Goal: Register for event/course

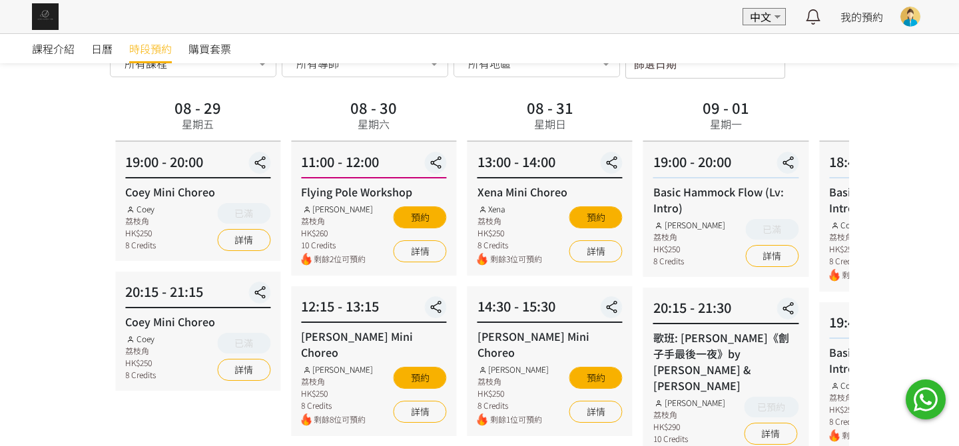
scroll to position [266, 0]
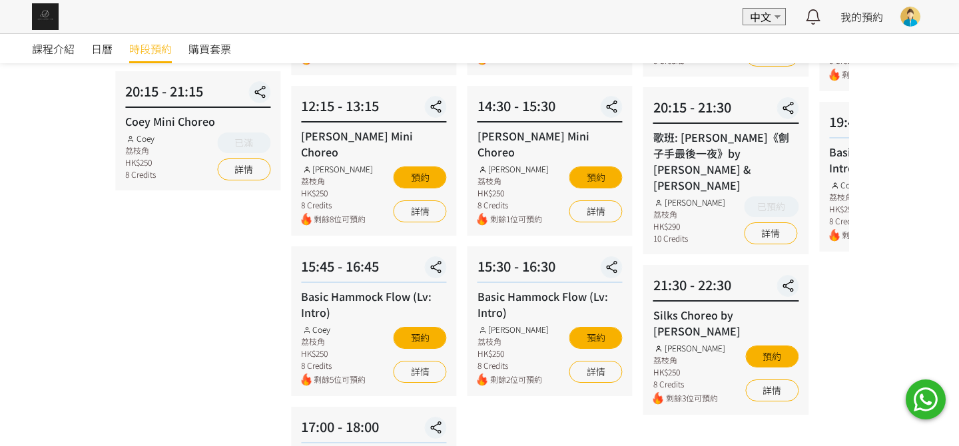
click at [240, 325] on div "08 - 27 [DATE] 19:00 - 20:00 [PERSON_NAME] Choreo [PERSON_NAME] 荔枝角 HK$250 8 Cr…" at bounding box center [127, 225] width 739 height 663
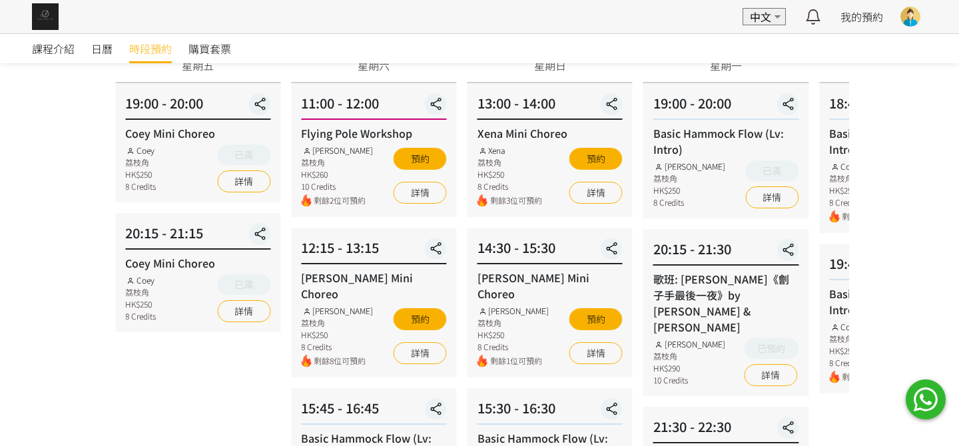
scroll to position [200, 0]
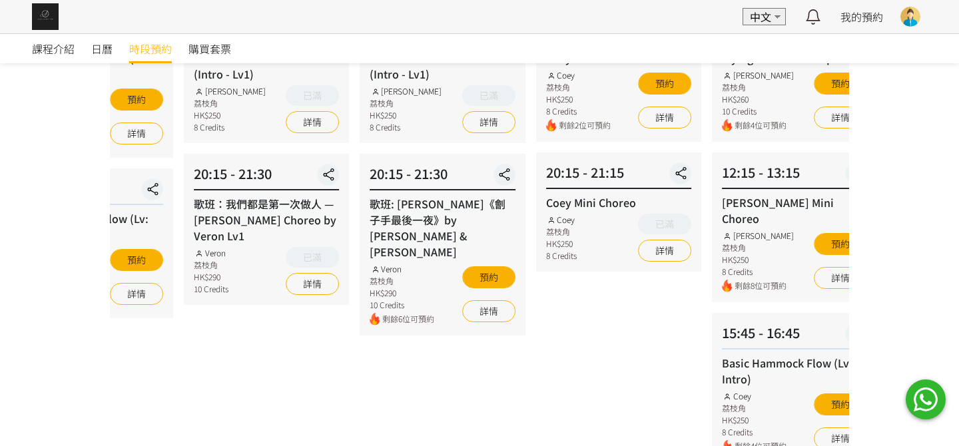
click at [0, 328] on html "EN 中文 最新通知 全部通知 我的預約 已確認預約 查看全部 等候清單 查看全部 過去記錄 [PERSON_NAME] [PERSON_NAME] Aeri…" at bounding box center [479, 249] width 959 height 898
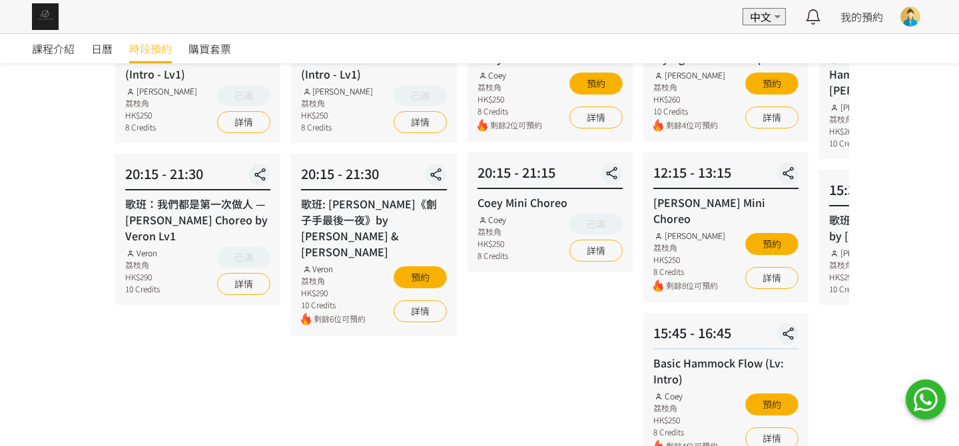
scroll to position [66, 0]
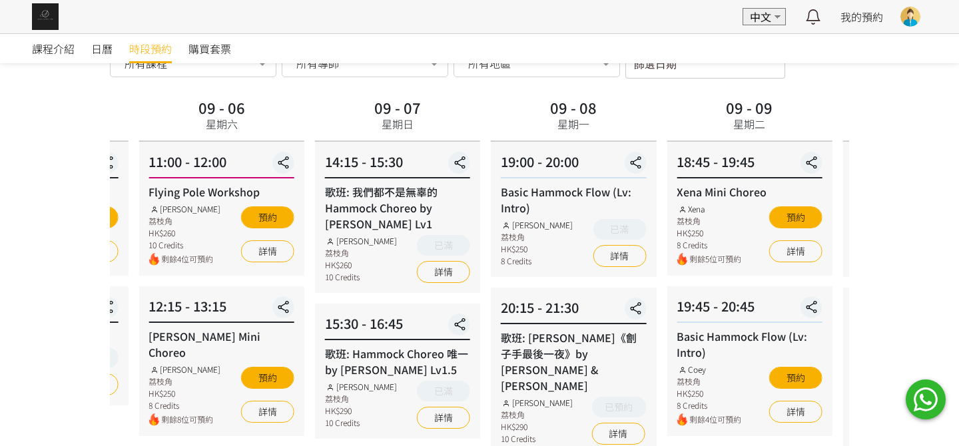
click at [165, 296] on div "12:15 - 13:15" at bounding box center [221, 309] width 145 height 27
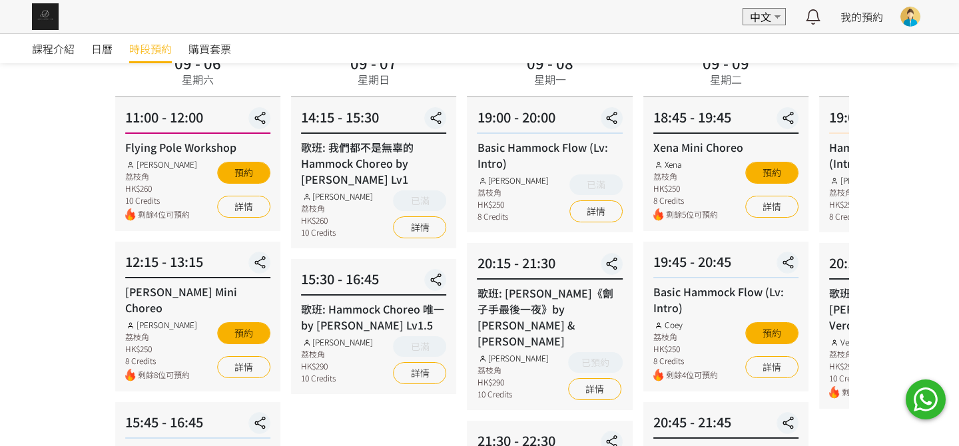
scroll to position [133, 0]
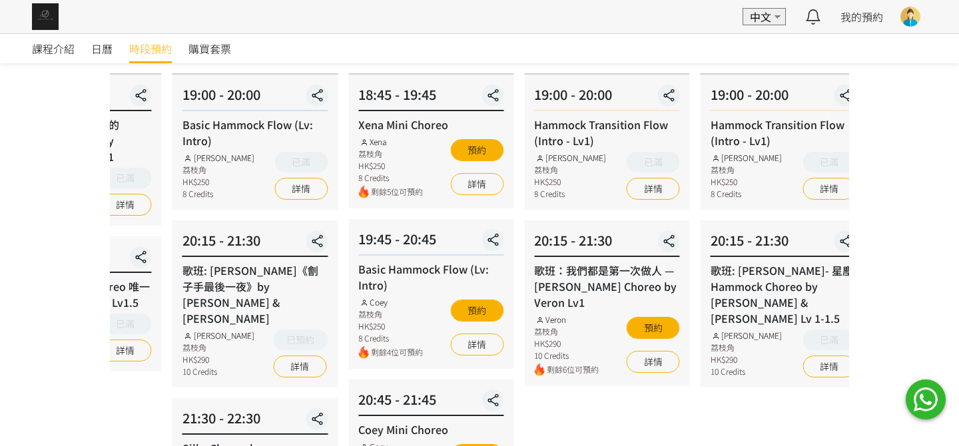
click at [357, 267] on div "19:45 - 20:45 Basic Hammock Flow (Lv: Intro) Coey 荔枝角 HK$250 8 Credits 剩餘4位可預約 …" at bounding box center [430, 294] width 165 height 150
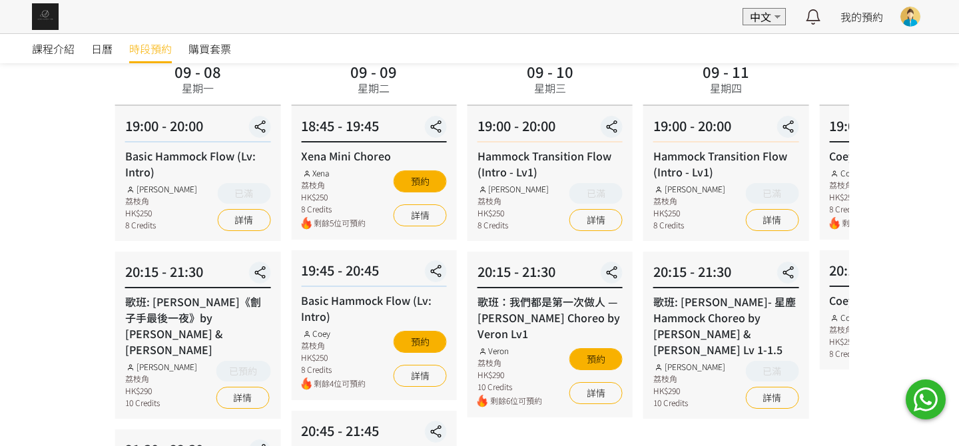
scroll to position [66, 0]
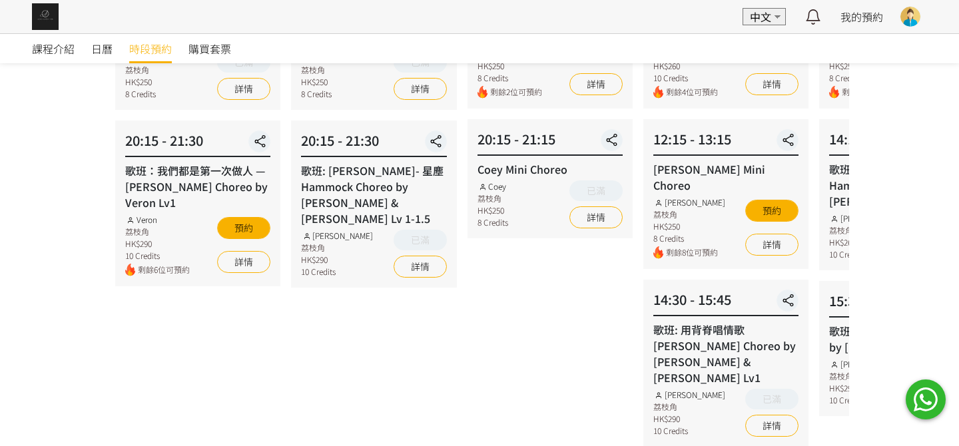
scroll to position [266, 0]
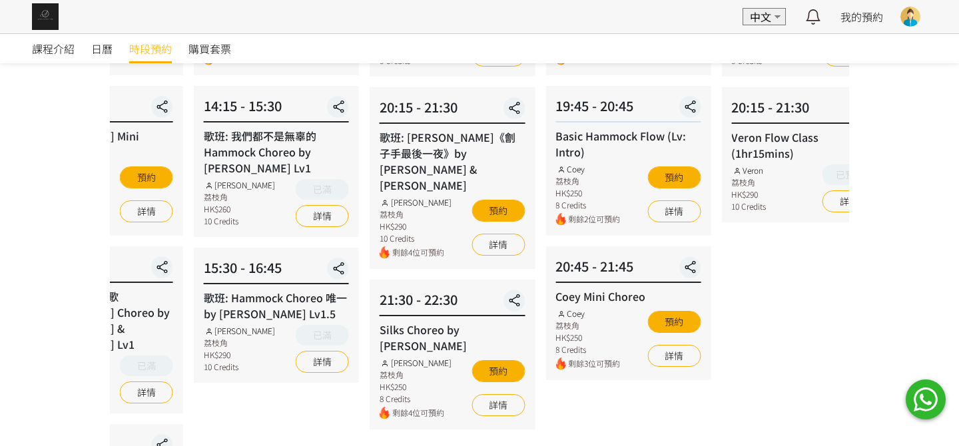
click at [82, 306] on div "課程介紹 日曆 時段預約 購買套票 時段預約 時段預約 所有課程 所有課程 [PERSON_NAME] Mini Choreo 歌班：我們都是第一次做人 — …" at bounding box center [479, 288] width 959 height 1043
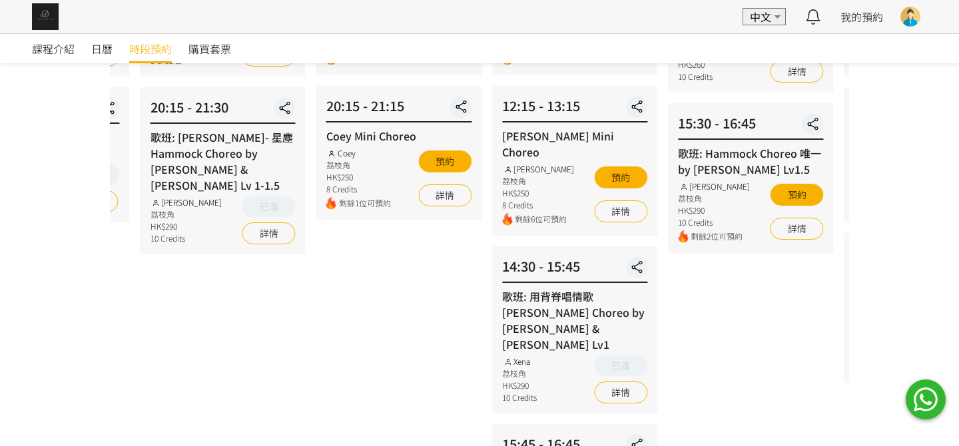
click at [136, 276] on div "09 - 18 星期四 19:00 - 20:00 Hammock Transition Flow (Intro - Lv1) [PERSON_NAME] 荔…" at bounding box center [223, 314] width 176 height 840
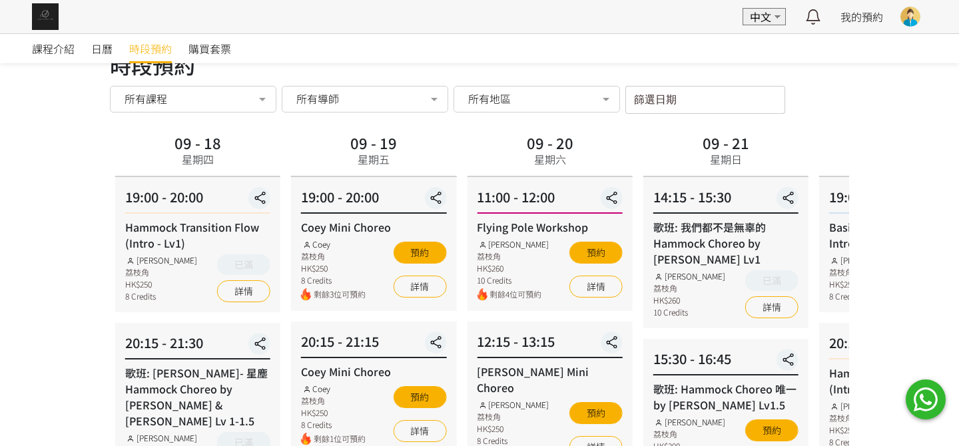
scroll to position [0, 0]
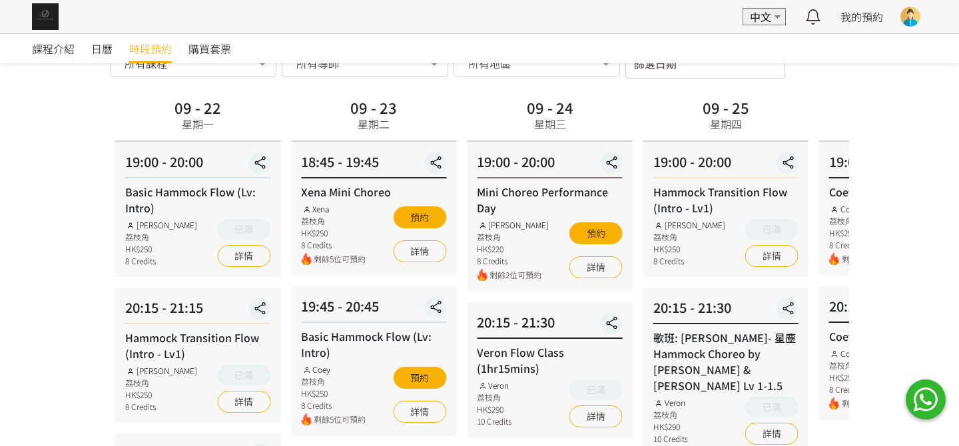
scroll to position [133, 0]
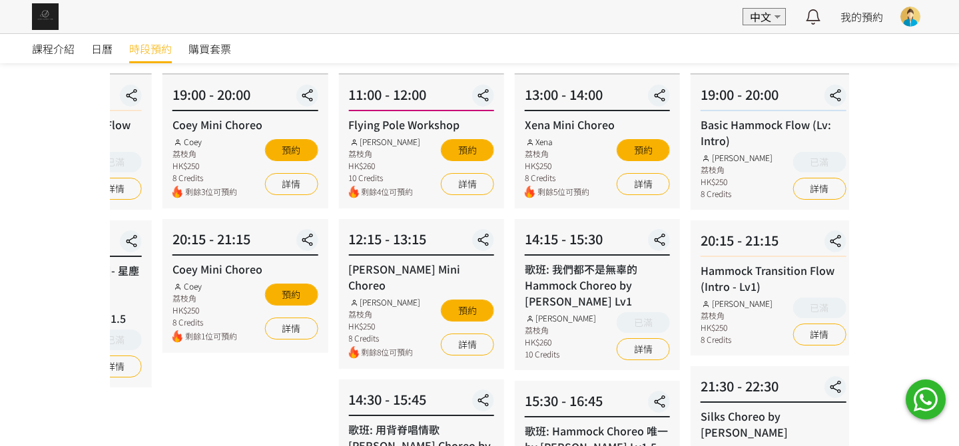
click at [53, 316] on div "課程介紹 日曆 時段預約 購買套票 時段預約 時段預約 所有課程 所有課程 [PERSON_NAME] Mini Choreo 歌班：我們都是第一次做人 — …" at bounding box center [479, 421] width 959 height 1043
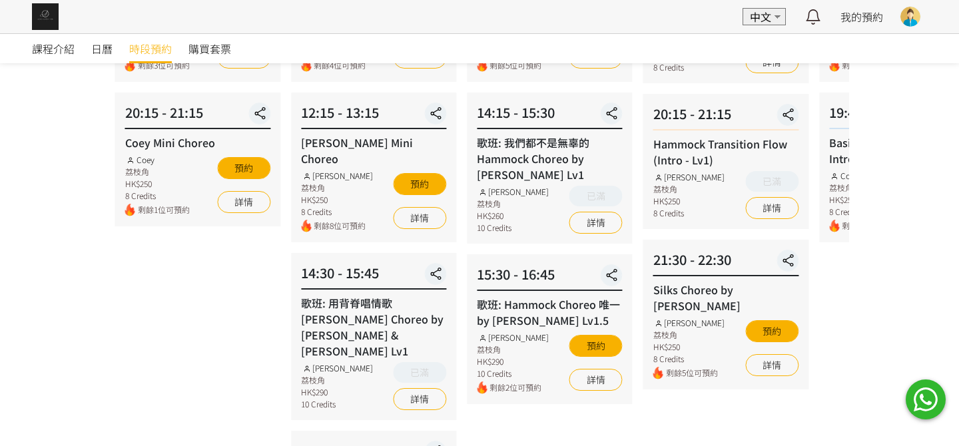
scroll to position [266, 0]
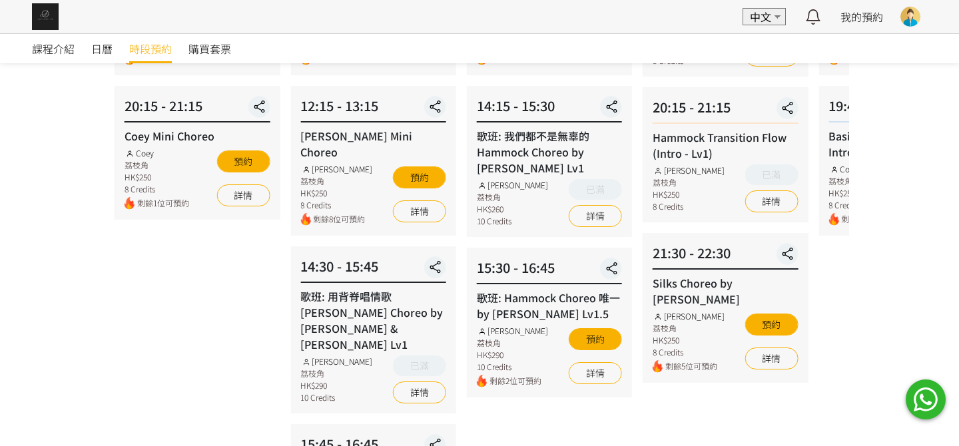
click at [89, 293] on div "課程介紹 日曆 時段預約 購買套票 時段預約 時段預約 所有課程 所有課程 [PERSON_NAME] Mini Choreo 歌班：我們都是第一次做人 — …" at bounding box center [479, 288] width 959 height 1043
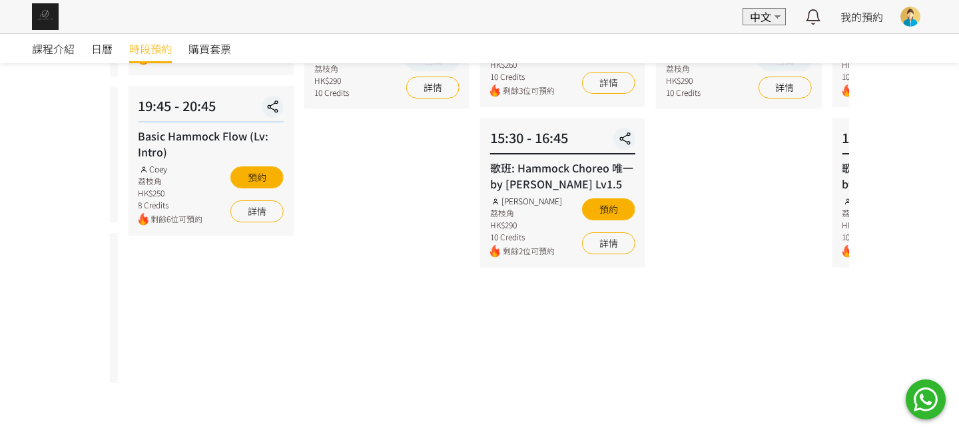
click at [40, 288] on div "課程介紹 日曆 時段預約 購買套票 時段預約 時段預約 所有課程 所有課程 [PERSON_NAME] Mini Choreo 歌班：我們都是第一次做人 — …" at bounding box center [479, 288] width 959 height 1043
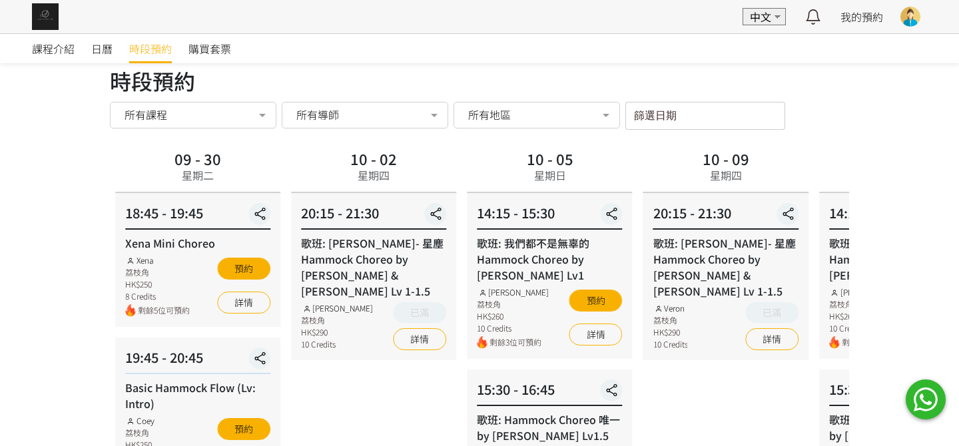
scroll to position [0, 0]
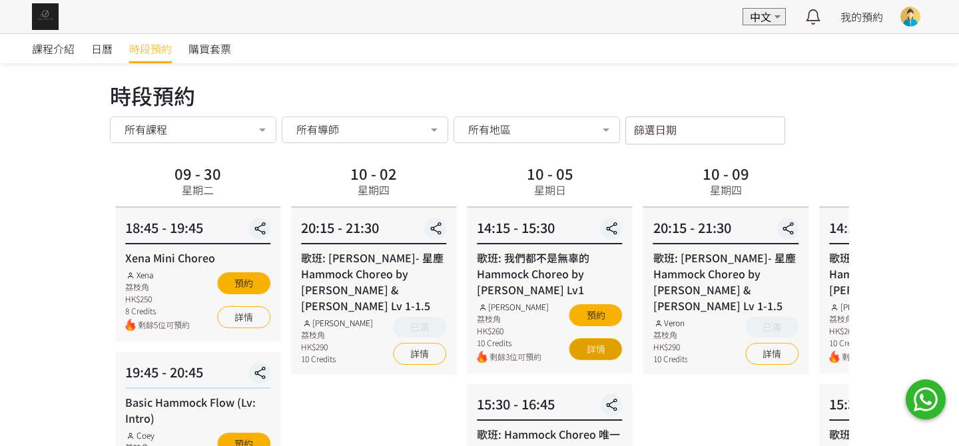
click at [591, 348] on link "詳情" at bounding box center [595, 349] width 53 height 22
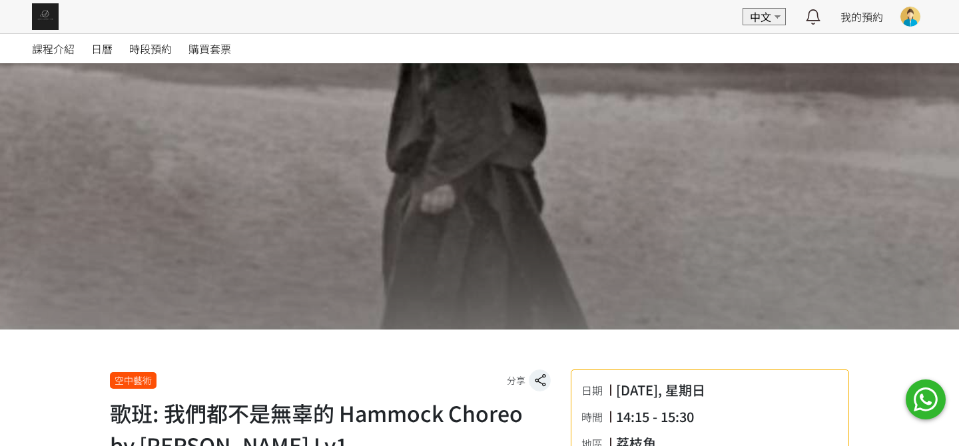
scroll to position [400, 0]
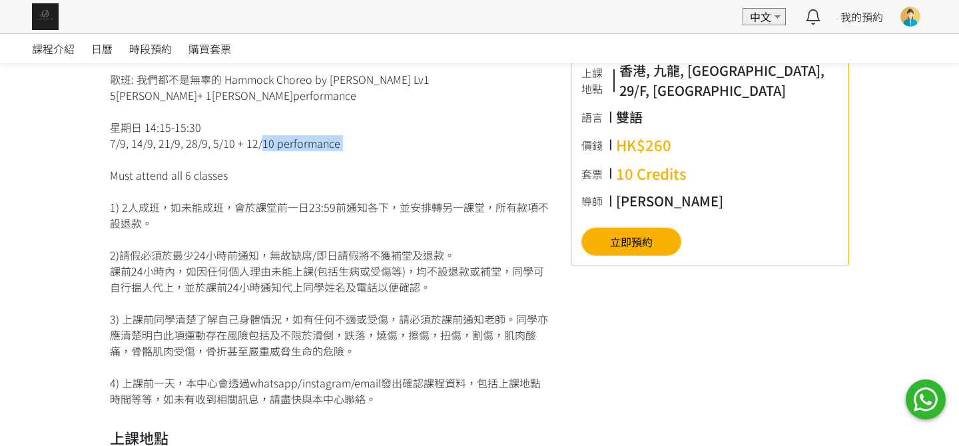
drag, startPoint x: 194, startPoint y: 151, endPoint x: 253, endPoint y: 144, distance: 59.7
click at [253, 144] on div "歌班: 我們都不是無辜的 Hammock Choreo by Rachel Lv1 5堂 + 1堂 performance 星期日 14:15-15:30 7…" at bounding box center [330, 239] width 441 height 336
click at [396, 217] on div "歌班: 我們都不是無辜的 Hammock Choreo by Rachel Lv1 5堂 + 1堂 performance 星期日 14:15-15:30 7…" at bounding box center [330, 239] width 441 height 336
